Goal: Use online tool/utility: Use online tool/utility

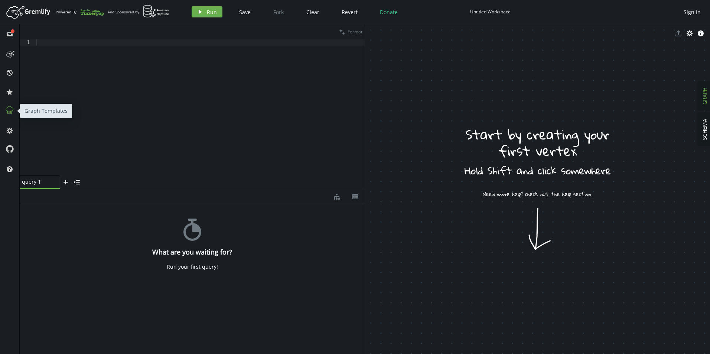
click at [12, 112] on icon at bounding box center [10, 111] width 10 height 10
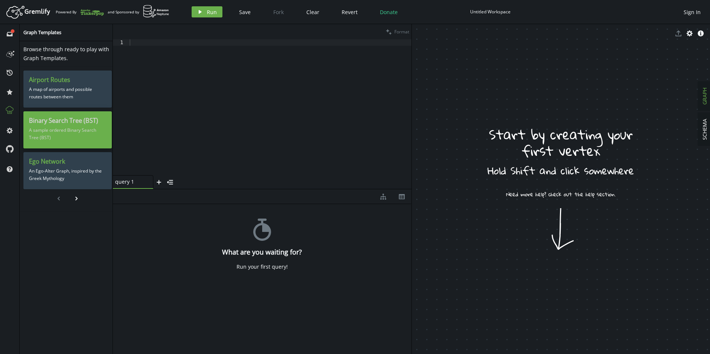
click at [72, 145] on div "Binary Search Tree (BST) A sample ordered Binary Search Tree (BST)" at bounding box center [67, 129] width 88 height 37
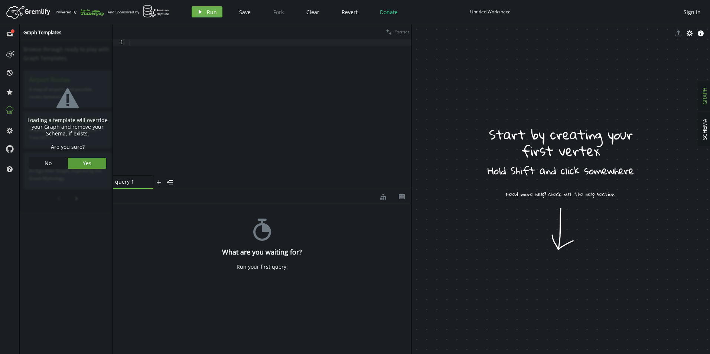
click at [79, 162] on button "Yes" at bounding box center [87, 163] width 39 height 11
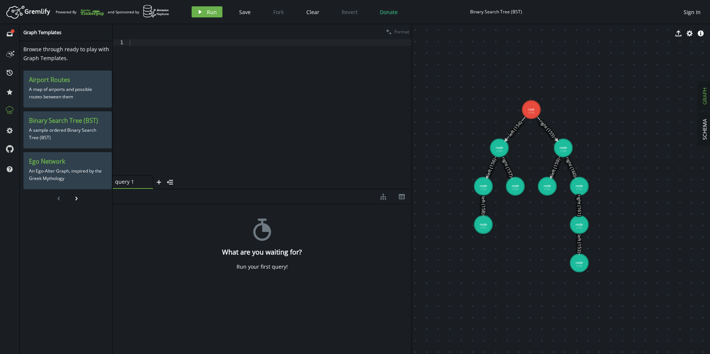
drag, startPoint x: 470, startPoint y: 69, endPoint x: 545, endPoint y: 153, distance: 112.3
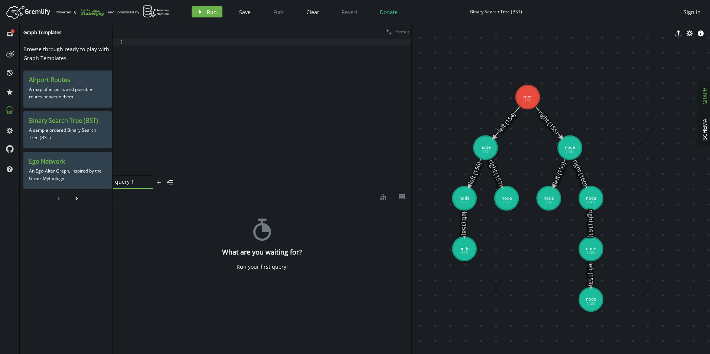
click at [230, 82] on div at bounding box center [269, 113] width 283 height 149
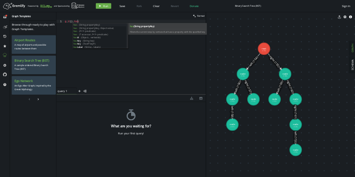
scroll to position [0, 25]
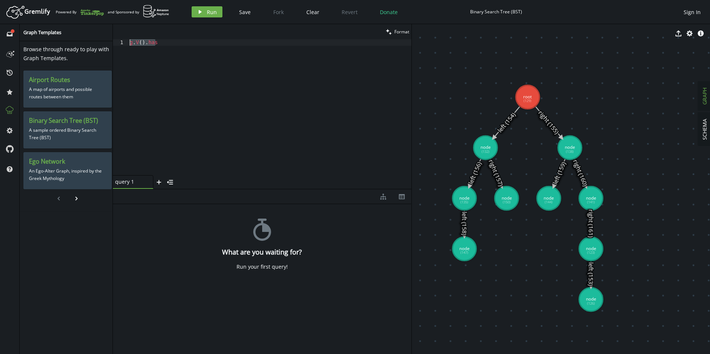
type textarea "g.V().has"
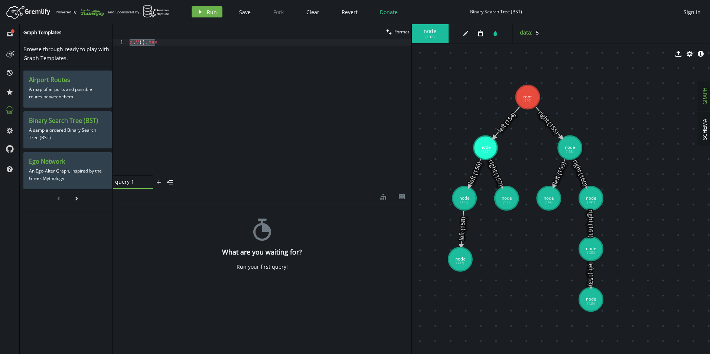
drag, startPoint x: 465, startPoint y: 244, endPoint x: 460, endPoint y: 260, distance: 15.9
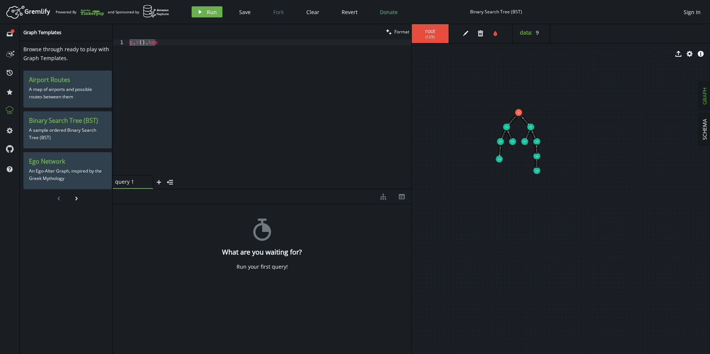
click at [482, 196] on body "Artboard Created with Sketch. Powered By and Sponsored by play Run Save Fork Cl…" at bounding box center [355, 177] width 710 height 354
drag, startPoint x: 555, startPoint y: 206, endPoint x: 525, endPoint y: 175, distance: 43.1
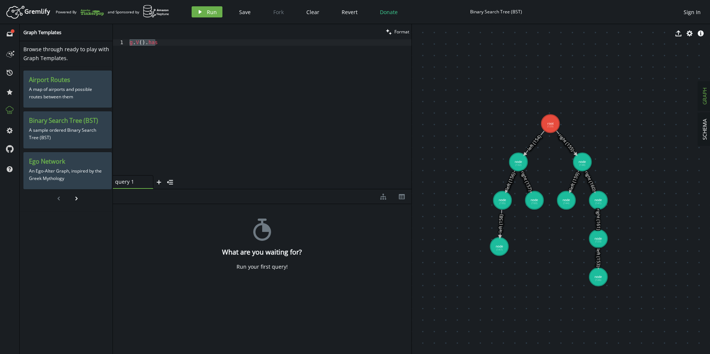
drag, startPoint x: 506, startPoint y: 177, endPoint x: 539, endPoint y: 269, distance: 98.4
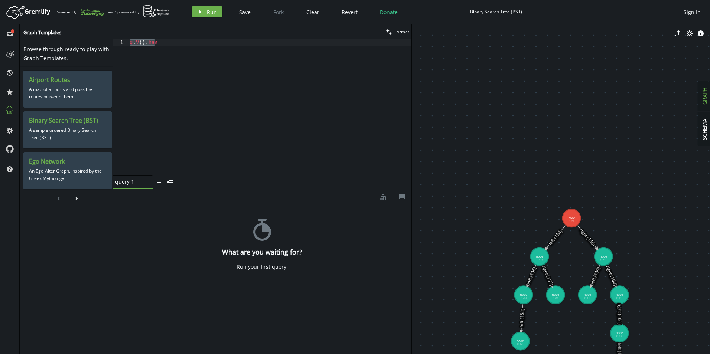
drag, startPoint x: 507, startPoint y: 96, endPoint x: 531, endPoint y: 116, distance: 30.9
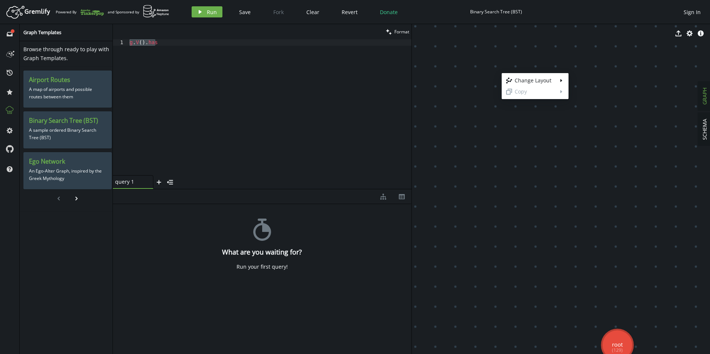
drag, startPoint x: 484, startPoint y: 65, endPoint x: 496, endPoint y: 65, distance: 11.1
click at [484, 65] on body "Artboard Created with Sketch. Powered By and Sponsored by play Run Save Fork Cl…" at bounding box center [355, 177] width 710 height 354
click at [691, 33] on icon "button" at bounding box center [690, 33] width 6 height 6
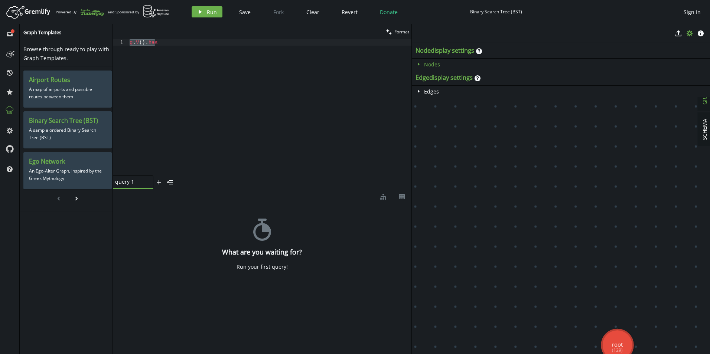
click at [426, 61] on span "Nodes" at bounding box center [432, 64] width 16 height 7
select select "label"
click at [425, 61] on span "Nodes" at bounding box center [432, 64] width 16 height 7
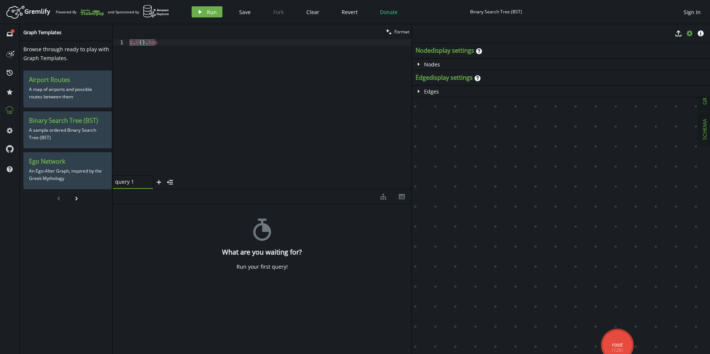
click at [705, 132] on span "SCHEMA" at bounding box center [704, 129] width 7 height 21
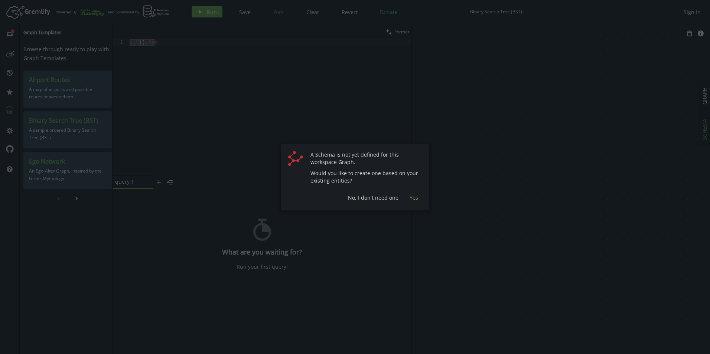
click at [413, 197] on span "Yes" at bounding box center [414, 197] width 9 height 7
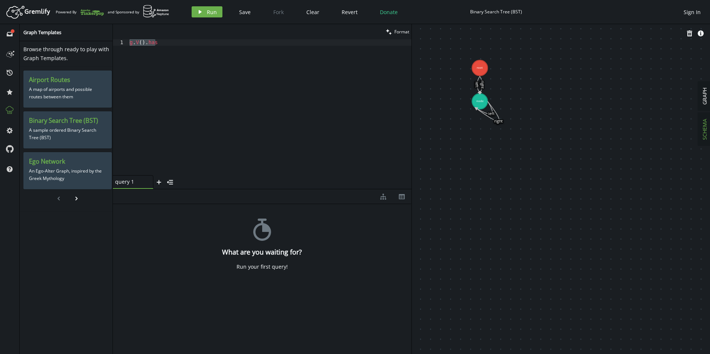
drag, startPoint x: 458, startPoint y: 122, endPoint x: 522, endPoint y: 162, distance: 75.3
click at [703, 103] on span "GRAPH" at bounding box center [704, 96] width 7 height 17
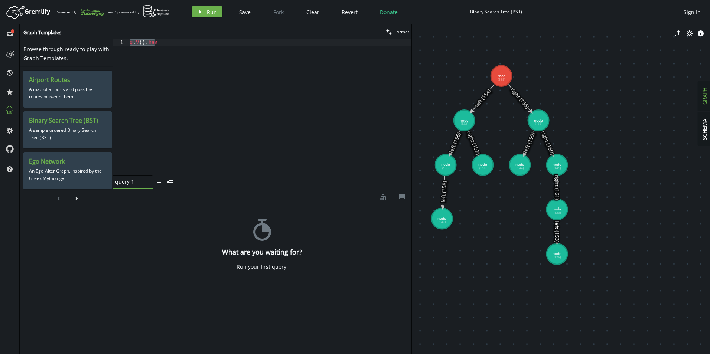
drag, startPoint x: 496, startPoint y: 139, endPoint x: 523, endPoint y: 185, distance: 53.3
click at [431, 33] on span "root" at bounding box center [430, 31] width 22 height 7
click at [471, 33] on span "edit" at bounding box center [467, 33] width 15 height 11
click at [467, 33] on icon "button" at bounding box center [465, 33] width 5 height 5
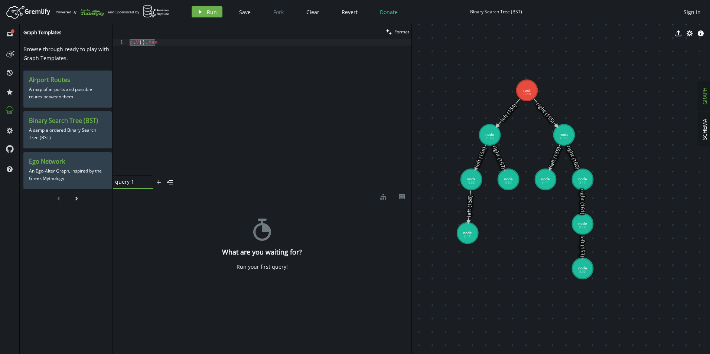
drag, startPoint x: 567, startPoint y: 82, endPoint x: 593, endPoint y: 97, distance: 29.4
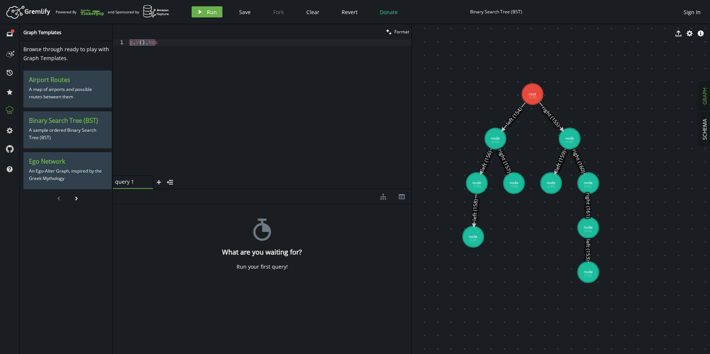
drag, startPoint x: 558, startPoint y: 79, endPoint x: 565, endPoint y: 81, distance: 8.1
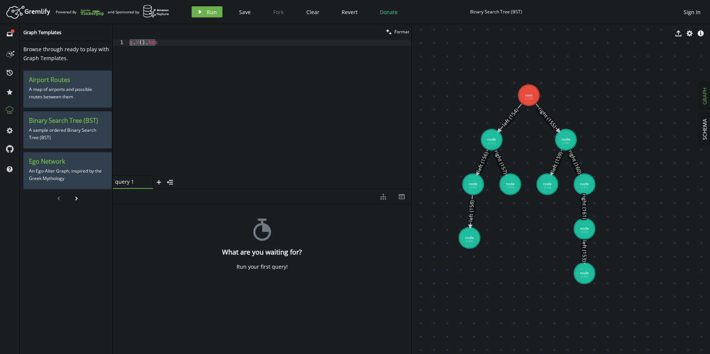
drag, startPoint x: 586, startPoint y: 75, endPoint x: 580, endPoint y: 78, distance: 5.7
drag, startPoint x: 583, startPoint y: 84, endPoint x: 606, endPoint y: 107, distance: 32.6
drag, startPoint x: 583, startPoint y: 84, endPoint x: 601, endPoint y: 96, distance: 21.5
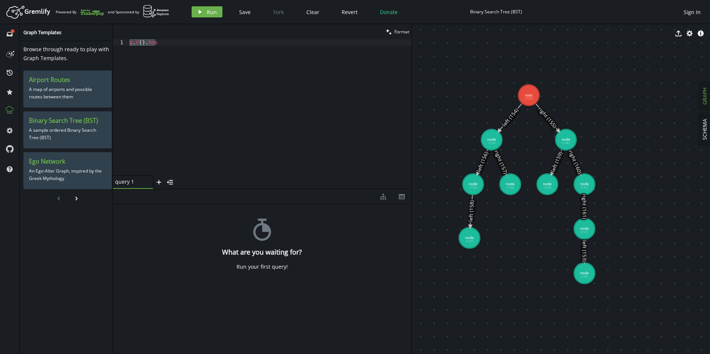
drag, startPoint x: 599, startPoint y: 80, endPoint x: 590, endPoint y: 85, distance: 10.2
click at [619, 133] on body "Artboard Created with Sketch. Powered By and Sponsored by play Run Save Fork Cl…" at bounding box center [355, 177] width 710 height 354
click at [289, 39] on div "clean Format" at bounding box center [262, 31] width 299 height 15
click at [287, 40] on div "g . V ( ) . has" at bounding box center [269, 107] width 283 height 136
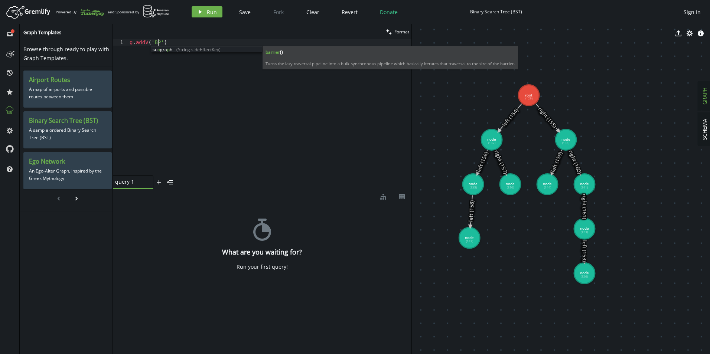
scroll to position [0, 34]
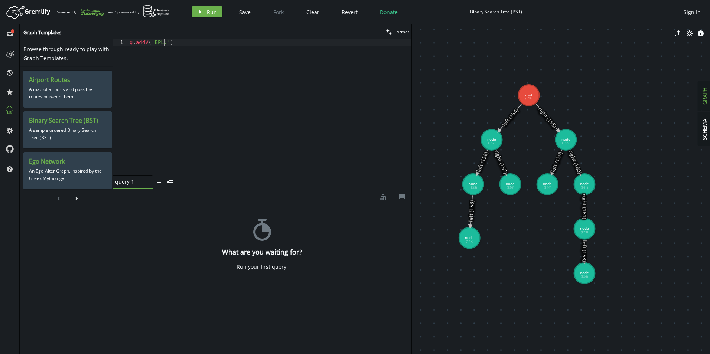
type textarea "g.addV('BPL')"
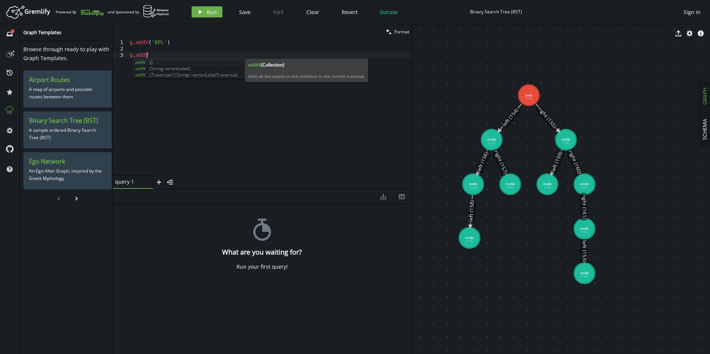
scroll to position [0, 22]
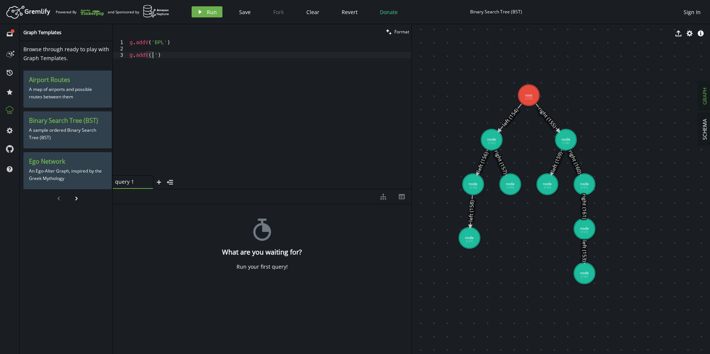
type textarea "g.addV('')"
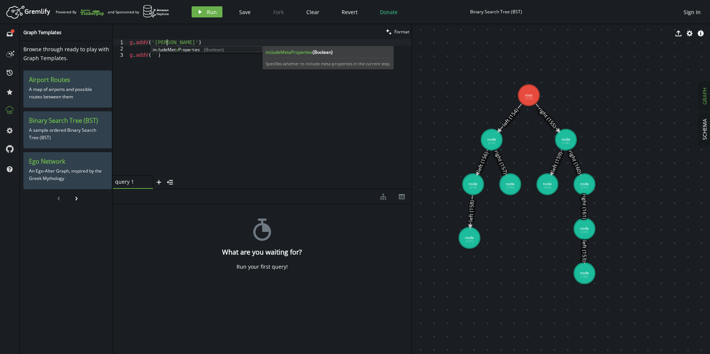
type textarea "g.addV('Carrier')"
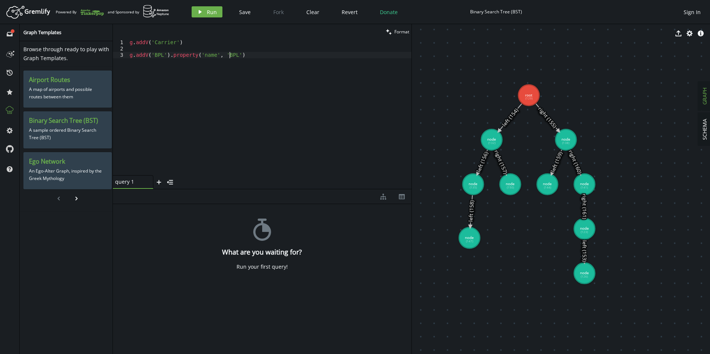
scroll to position [0, 103]
type textarea "g.addV('BPL').property('name', 'BPL1')"
paste textarea "g.addV('BPL').property('name', 'BPL1')"
click at [206, 12] on button "play Run" at bounding box center [207, 11] width 31 height 11
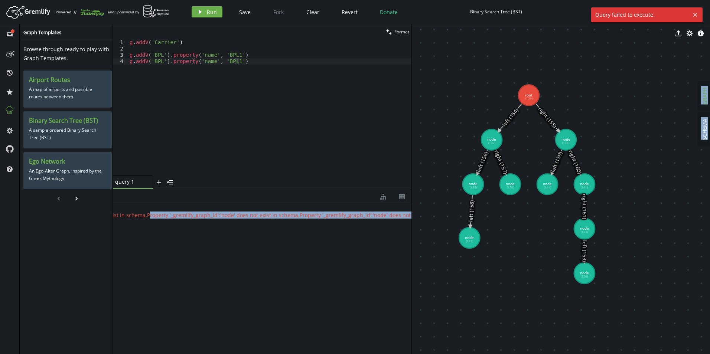
drag, startPoint x: 359, startPoint y: 216, endPoint x: 414, endPoint y: 220, distance: 55.1
click at [414, 220] on div "clean Format g.addV('BPL').property('name', 'BPL1') 1 2 3 4 g . addV ( 'Carrier…" at bounding box center [411, 189] width 597 height 330
click at [335, 220] on div "{ " error " : " Schema Validation Error: Property '_gremlify_graph_id':'root' d…" at bounding box center [262, 277] width 299 height 146
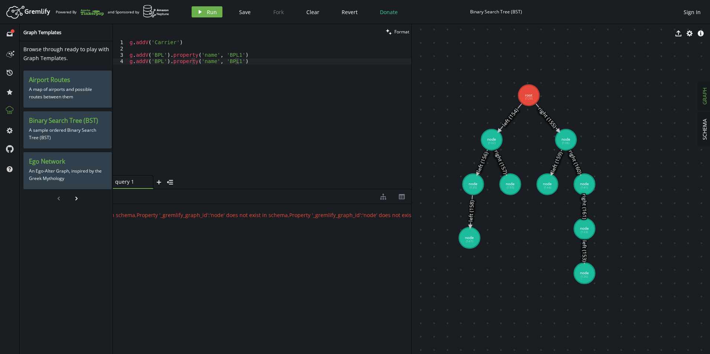
click at [342, 128] on div "g . addV ( 'Carrier' ) g . addV ( 'BPL' ) . property ( 'name' , 'BPL1' ) g . ad…" at bounding box center [269, 113] width 283 height 149
click at [181, 40] on div "g . addV ( 'Carrier' ) g . addV ( 'BPL' ) . property ( 'name' , 'BPL1' ) g . ad…" at bounding box center [269, 113] width 283 height 149
click at [229, 62] on div "g . addV ( 'Carrier' ) g . addV ( 'BPL' ) . property ( 'name' , 'BPL1' ) g . ad…" at bounding box center [269, 113] width 283 height 149
type textarea "g.addV('BPL').property('name', 'BPL2')"
